Goal: Information Seeking & Learning: Learn about a topic

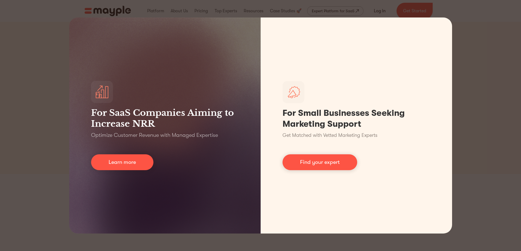
click at [497, 136] on div "For SaaS Companies Aiming to Increase NRR Optimize Customer Revenue with Manage…" at bounding box center [260, 125] width 521 height 251
click at [484, 75] on div "For SaaS Companies Aiming to Increase NRR Optimize Customer Revenue with Manage…" at bounding box center [260, 125] width 521 height 251
click at [468, 108] on div "For SaaS Companies Aiming to Increase NRR Optimize Customer Revenue with Manage…" at bounding box center [260, 125] width 521 height 251
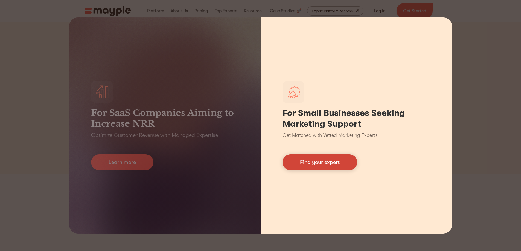
click at [311, 166] on link "Find your expert" at bounding box center [319, 162] width 75 height 16
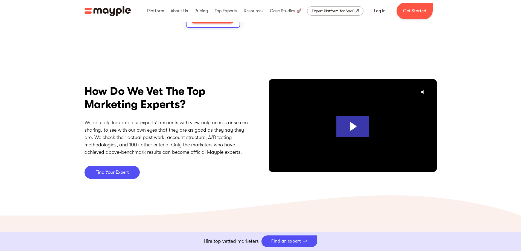
scroll to position [1394, 0]
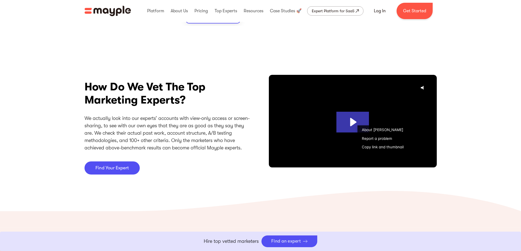
click at [460, 134] on section "How Do We Vet The Top Marketing Experts? We actually look into our experts’ acc…" at bounding box center [260, 125] width 521 height 133
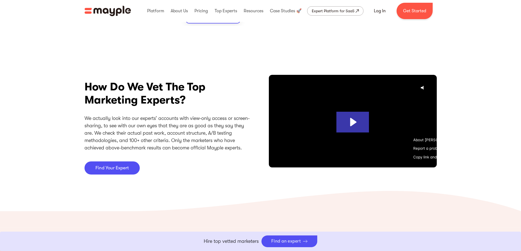
scroll to position [0, 23]
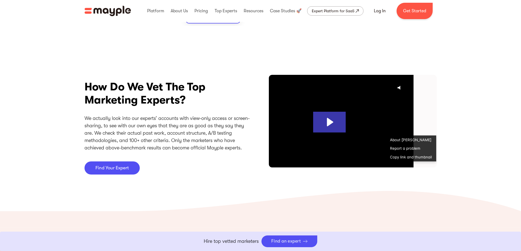
click at [454, 160] on section "How Do We Vet The Top Marketing Experts? We actually look into our experts’ acc…" at bounding box center [260, 125] width 521 height 133
click at [450, 172] on section "How Do We Vet The Top Marketing Experts? We actually look into our experts’ acc…" at bounding box center [260, 125] width 521 height 133
click at [466, 142] on section "How Do We Vet The Top Marketing Experts? We actually look into our experts’ acc…" at bounding box center [260, 125] width 521 height 133
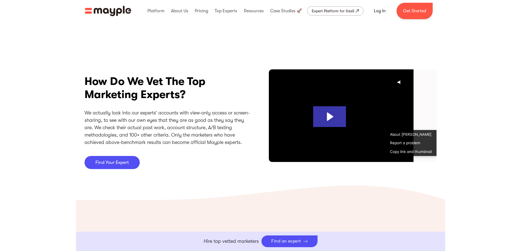
scroll to position [1394, 0]
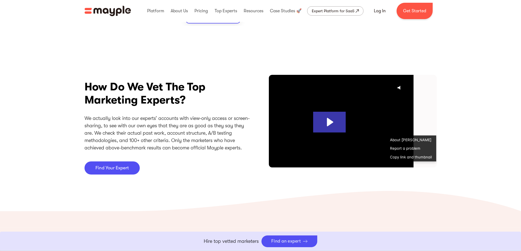
click at [449, 171] on section "How Do We Vet The Top Marketing Experts? We actually look into our experts’ acc…" at bounding box center [260, 125] width 521 height 133
click at [405, 140] on link "About [PERSON_NAME]" at bounding box center [410, 140] width 51 height 9
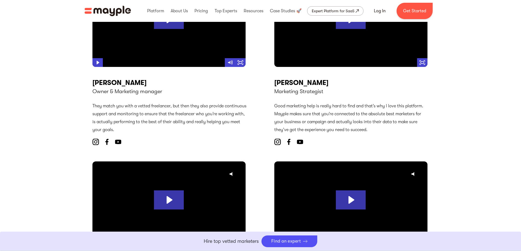
scroll to position [1832, 0]
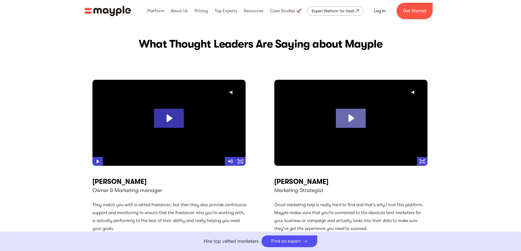
click at [347, 115] on icon "Play Video: My #1 Favorite Marketing Strategy (PROVEN & PROFITABLE)" at bounding box center [351, 118] width 30 height 19
click at [423, 161] on icon "Fullscreen" at bounding box center [422, 161] width 10 height 9
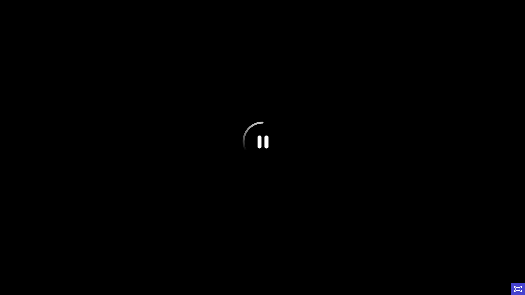
click at [261, 147] on icon "Pause" at bounding box center [262, 142] width 40 height 40
click at [259, 143] on div at bounding box center [262, 147] width 525 height 295
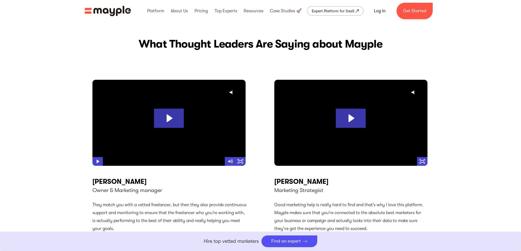
click at [464, 140] on div "What Thought Leaders Are Saying about Mayple Click for sound @keyframes VOLUME_…" at bounding box center [260, 241] width 521 height 452
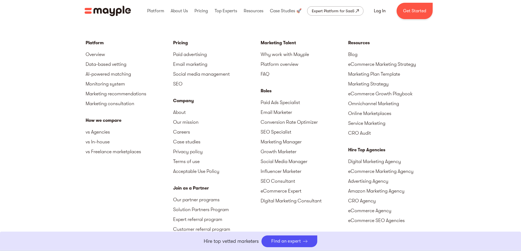
scroll to position [2429, 0]
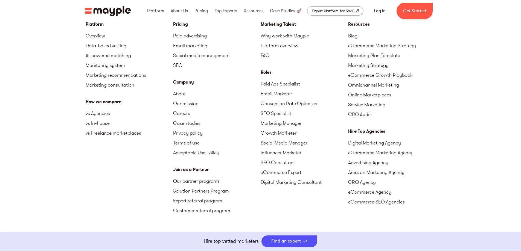
click at [475, 157] on div "Platform Overview Data-based vetting AI-powered matching Monitoring system Mark…" at bounding box center [260, 141] width 521 height 307
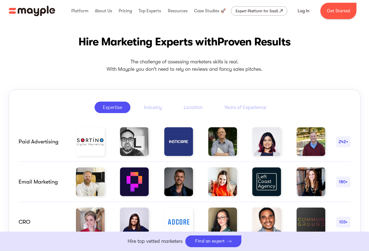
scroll to position [0, 0]
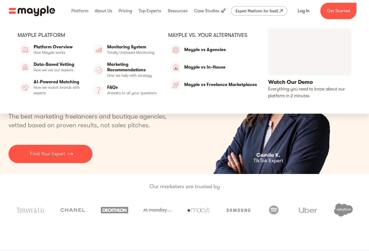
click at [54, 34] on div "Mayple platform" at bounding box center [87, 35] width 141 height 7
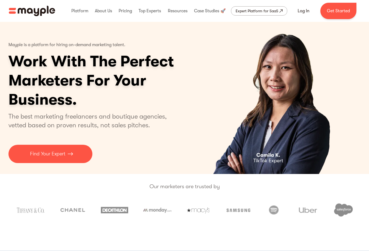
drag, startPoint x: 80, startPoint y: 13, endPoint x: 63, endPoint y: 12, distance: 17.0
click at [63, 12] on div "Platform Mayple platform Platform Overview Platform Overview How Mayple works D…" at bounding box center [184, 11] width 360 height 16
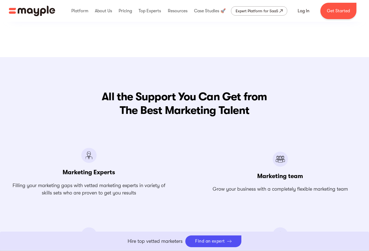
scroll to position [574, 0]
click at [304, 86] on div "All the Support You Can Get from The Best Marketing Talent Marketing Experts Fi…" at bounding box center [184, 183] width 369 height 252
click at [172, 104] on h2 "All the Support You Can Get from The Best Marketing Talent" at bounding box center [184, 103] width 352 height 27
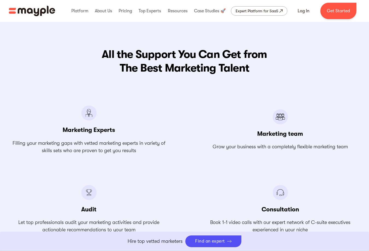
scroll to position [629, 0]
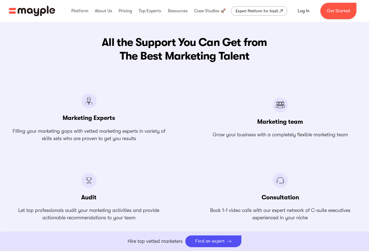
click at [99, 115] on h3 "Marketing Experts" at bounding box center [89, 118] width 52 height 8
click at [87, 116] on h3 "Marketing Experts" at bounding box center [89, 118] width 52 height 8
click at [87, 135] on p "Filling your marketing gaps with vetted marketing experts in variety of skills …" at bounding box center [88, 135] width 161 height 15
click at [282, 121] on h3 "Marketing team" at bounding box center [280, 122] width 46 height 8
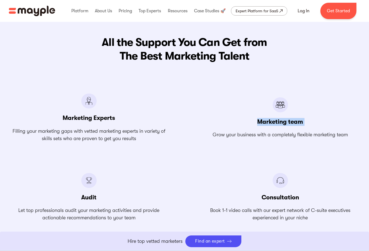
click at [282, 121] on h3 "Marketing team" at bounding box center [280, 122] width 46 height 8
click at [174, 130] on div "Marketing Experts Filling your marketing gaps with vetted marketing experts in …" at bounding box center [184, 157] width 352 height 128
click at [77, 130] on p "Filling your marketing gaps with vetted marketing experts in variety of skills …" at bounding box center [88, 135] width 161 height 15
click at [280, 101] on img at bounding box center [281, 104] width 16 height 15
click at [275, 197] on h3 "Consultation" at bounding box center [280, 198] width 37 height 8
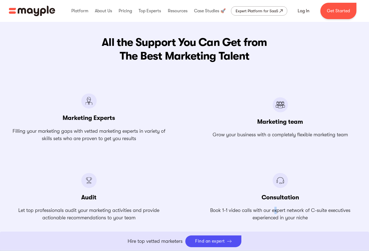
drag, startPoint x: 275, startPoint y: 212, endPoint x: 275, endPoint y: 209, distance: 3.3
click at [275, 209] on p "Book 1-1 video calls with our expert network of C-suite executives experienced …" at bounding box center [280, 214] width 161 height 15
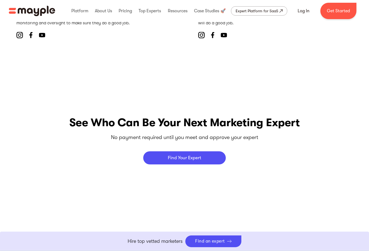
scroll to position [2214, 0]
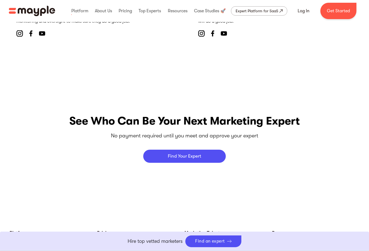
click at [157, 102] on div "See Who Can Be Your Next Marketing Expert No payment required until you meet an…" at bounding box center [184, 138] width 352 height 85
click at [177, 139] on p "No payment required until you meet and approve your expert" at bounding box center [184, 135] width 147 height 8
click at [247, 140] on p "No payment required until you meet and approve your expert" at bounding box center [184, 135] width 147 height 8
